Goal: Transaction & Acquisition: Purchase product/service

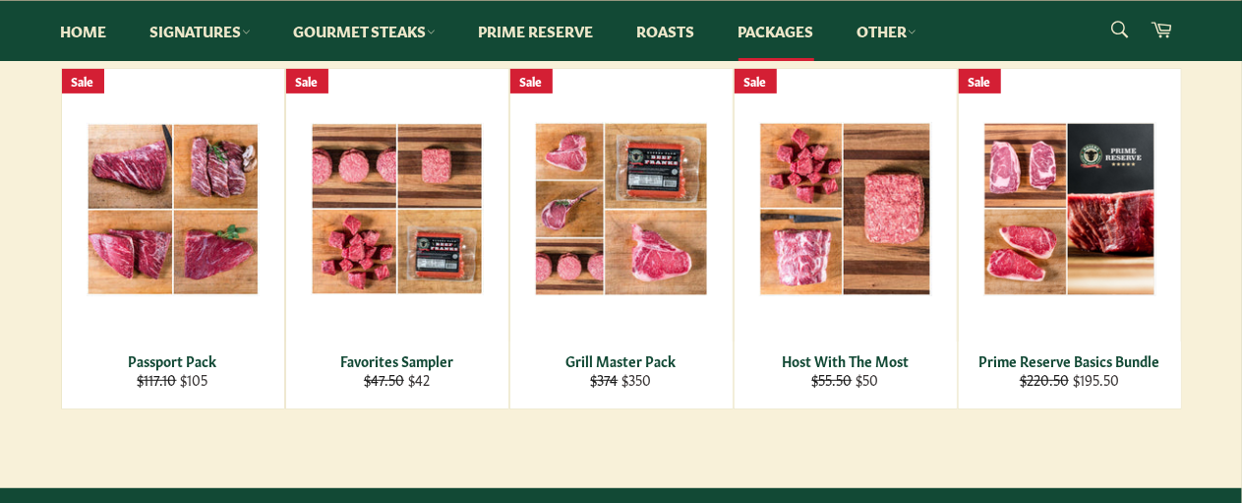
scroll to position [386, 0]
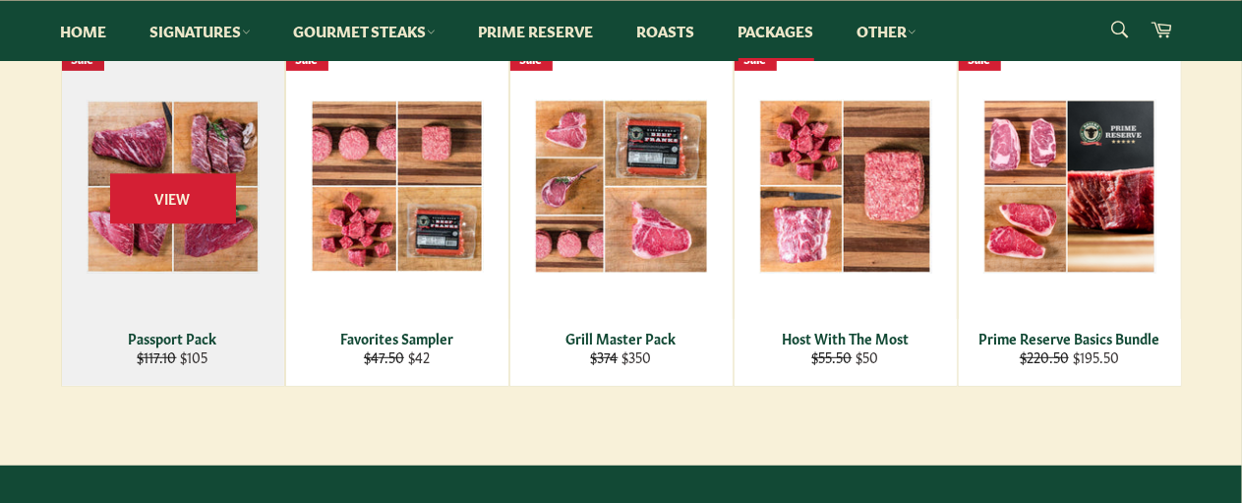
click at [216, 334] on div "Passport Pack" at bounding box center [173, 338] width 198 height 19
